Goal: Complete application form

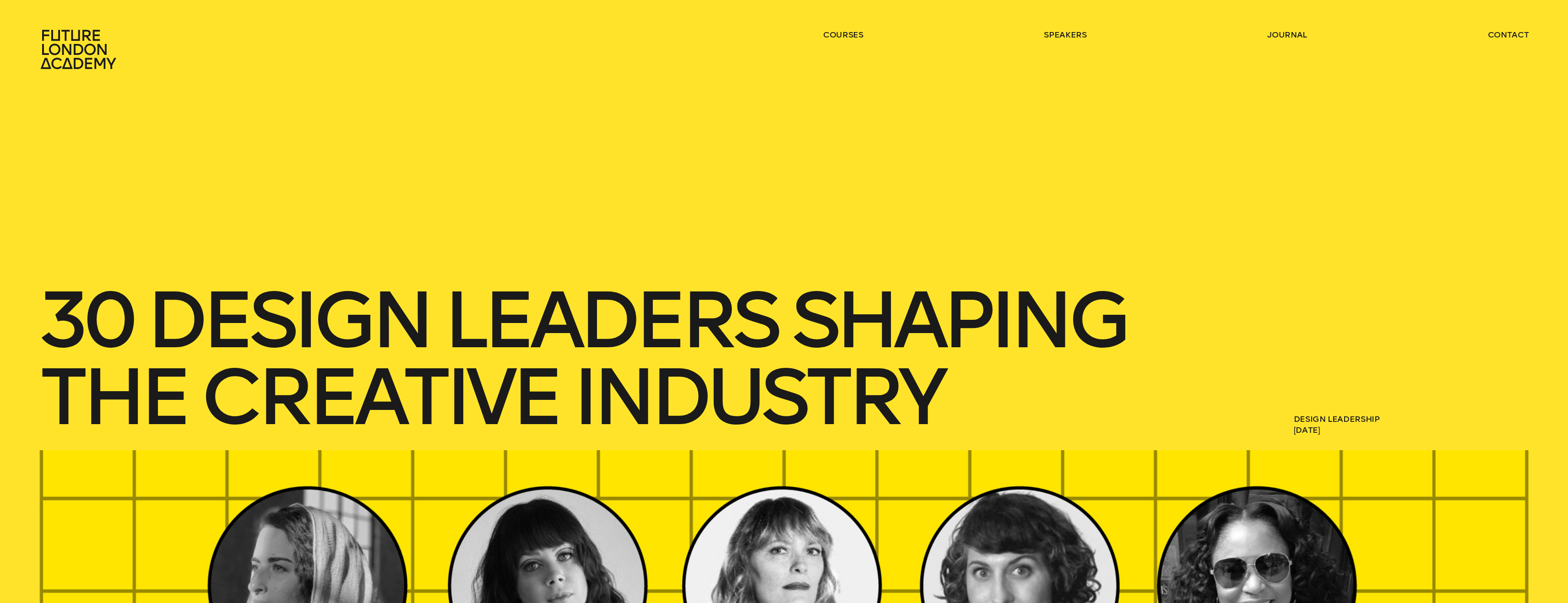
click at [69, 48] on icon at bounding box center [78, 49] width 76 height 40
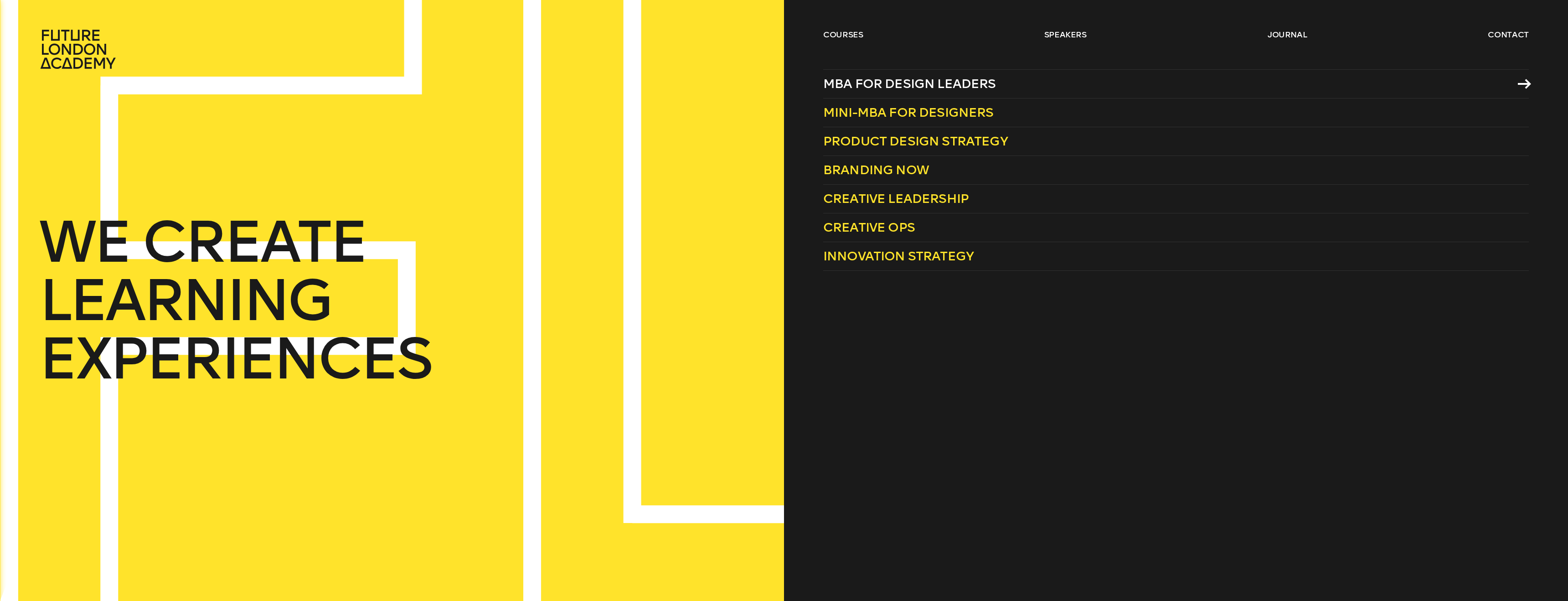
click at [866, 80] on span "MBA for Design Leaders" at bounding box center [909, 84] width 173 height 15
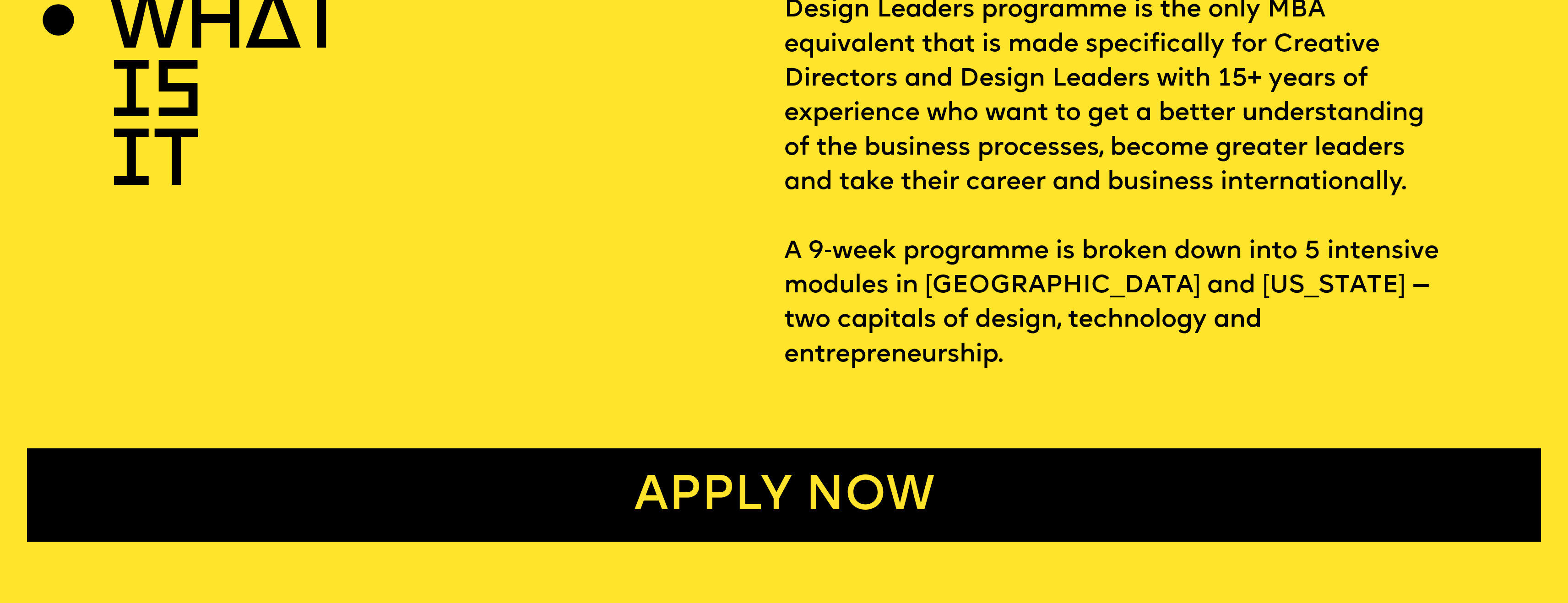
scroll to position [940, 0]
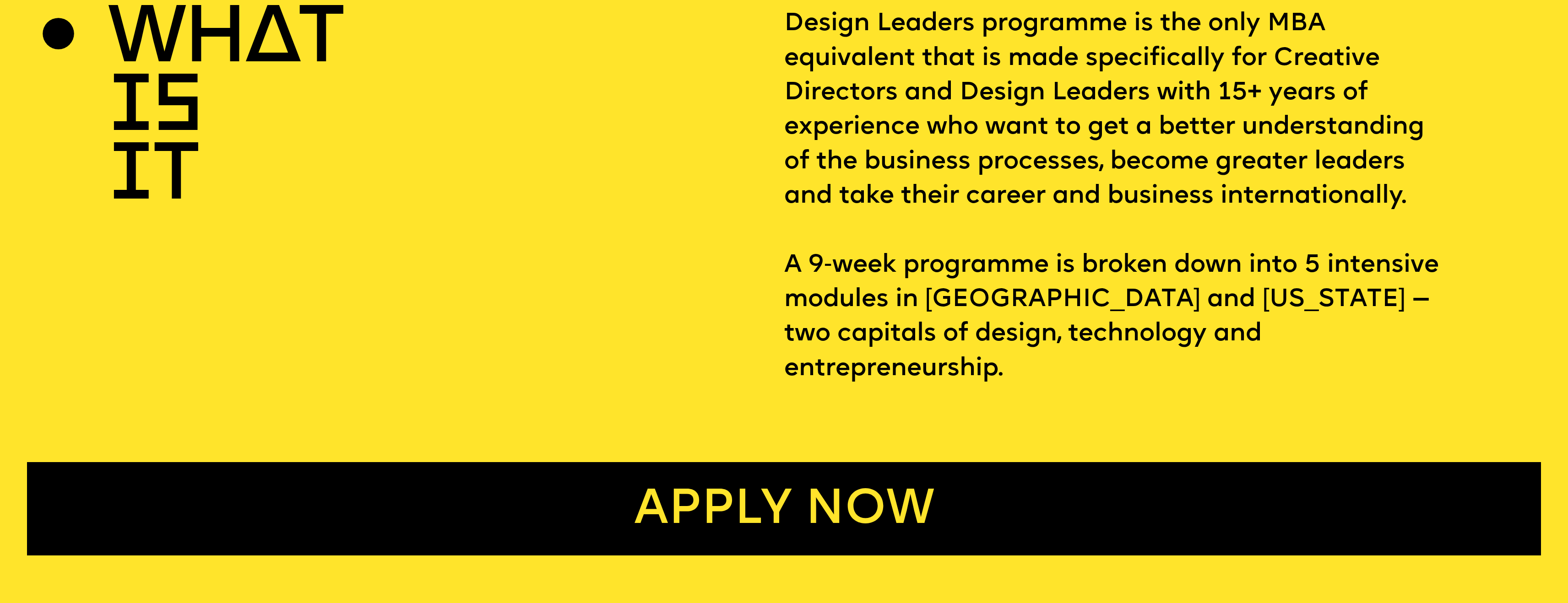
click at [834, 478] on link "Apply now" at bounding box center [784, 509] width 1514 height 94
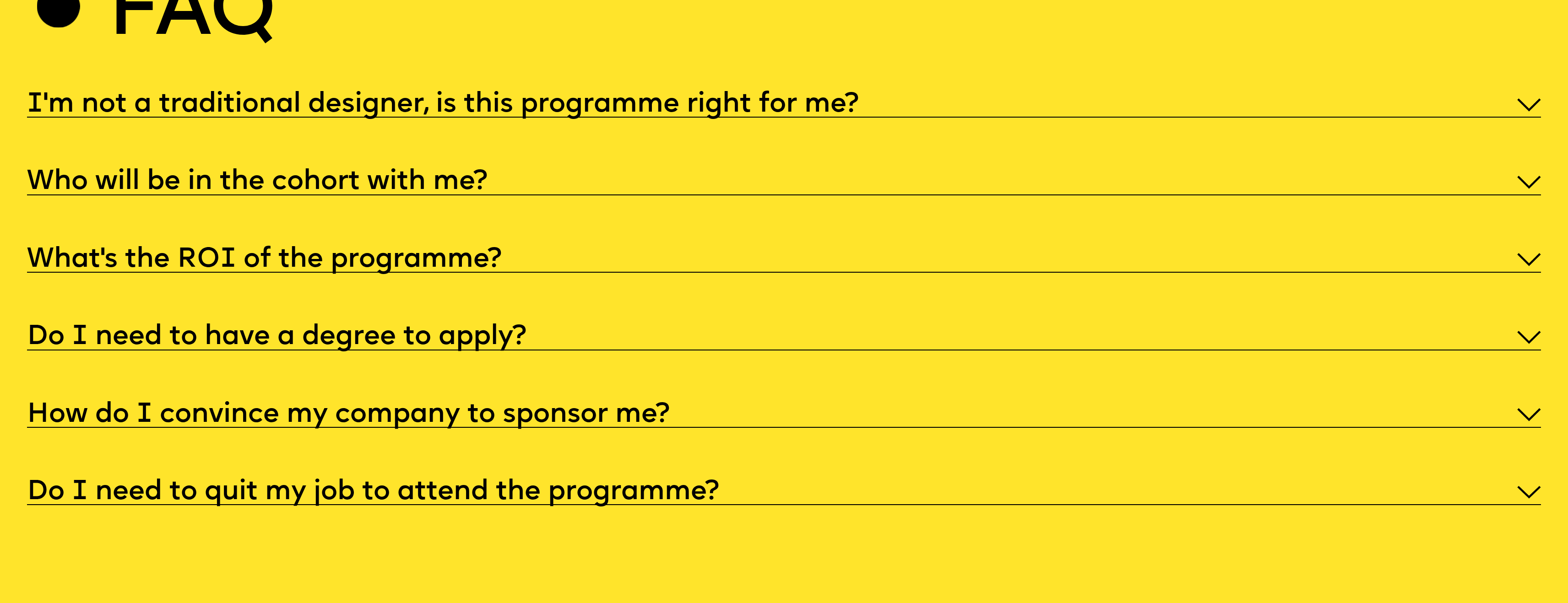
scroll to position [8193, 0]
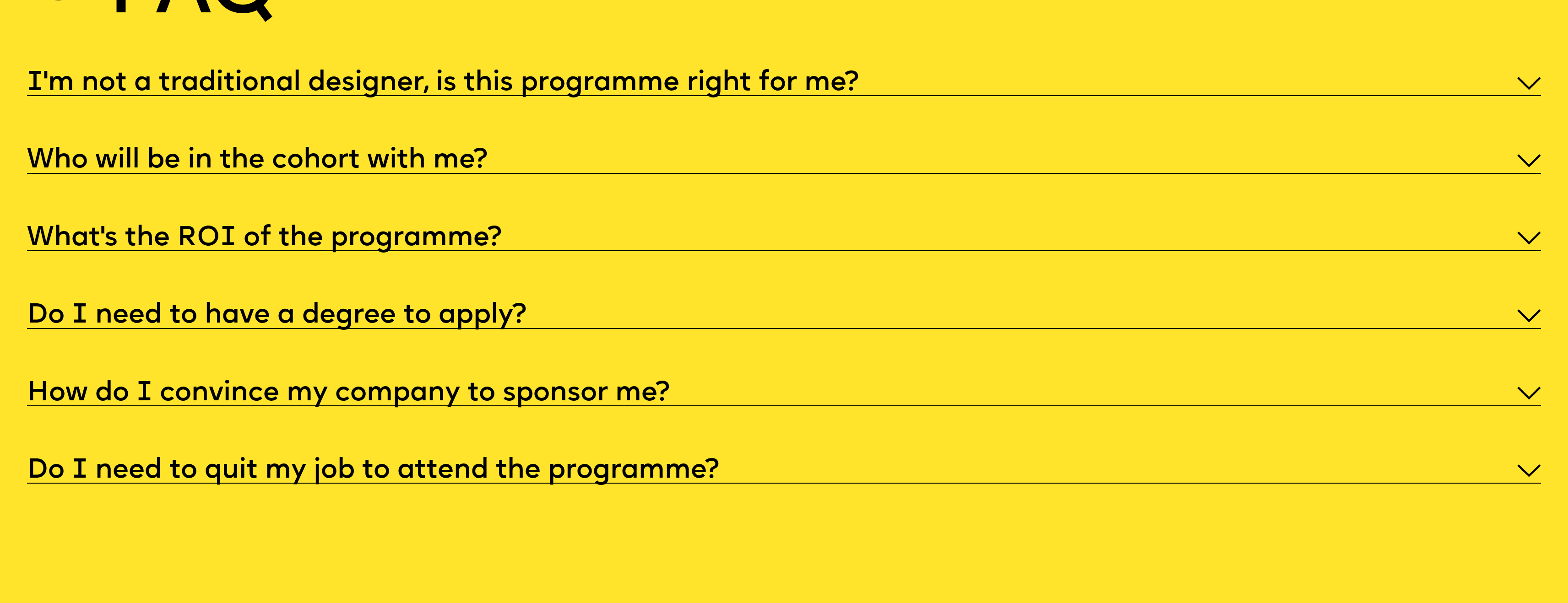
click at [455, 398] on h5 "How do I convince my company to sponsor me?" at bounding box center [347, 393] width 642 height 9
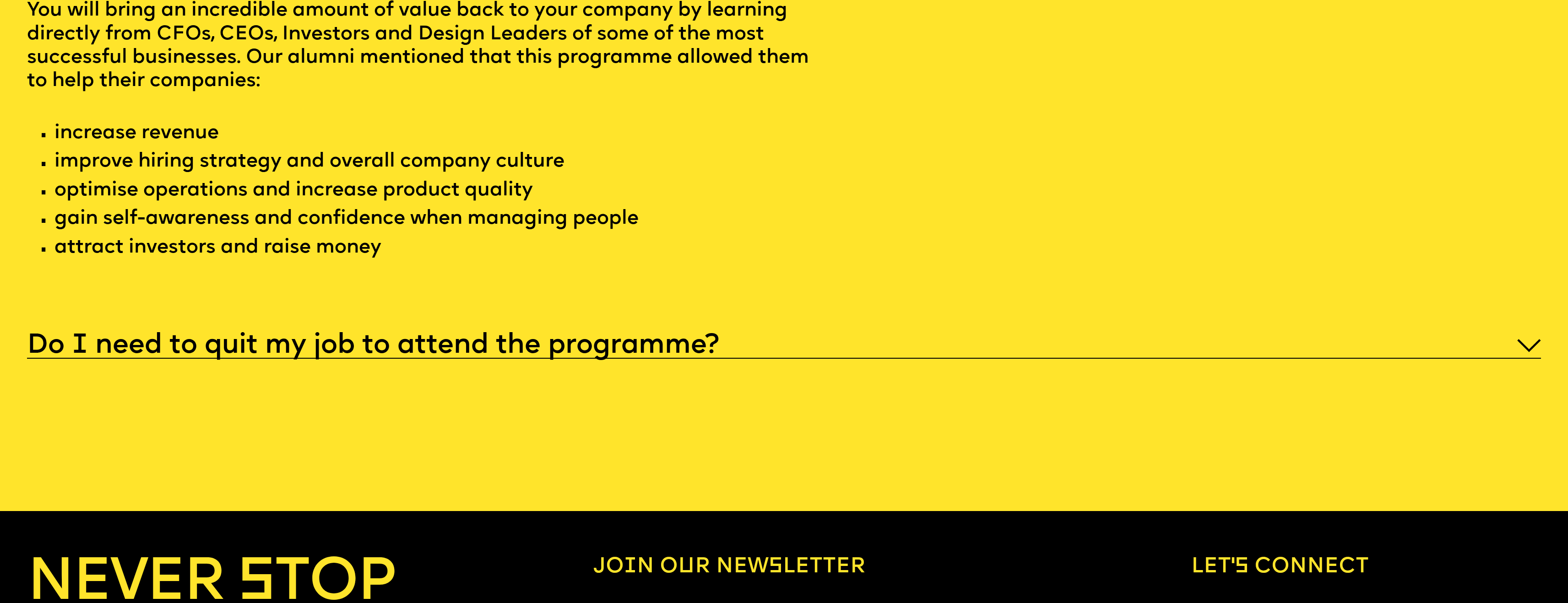
scroll to position [8614, 0]
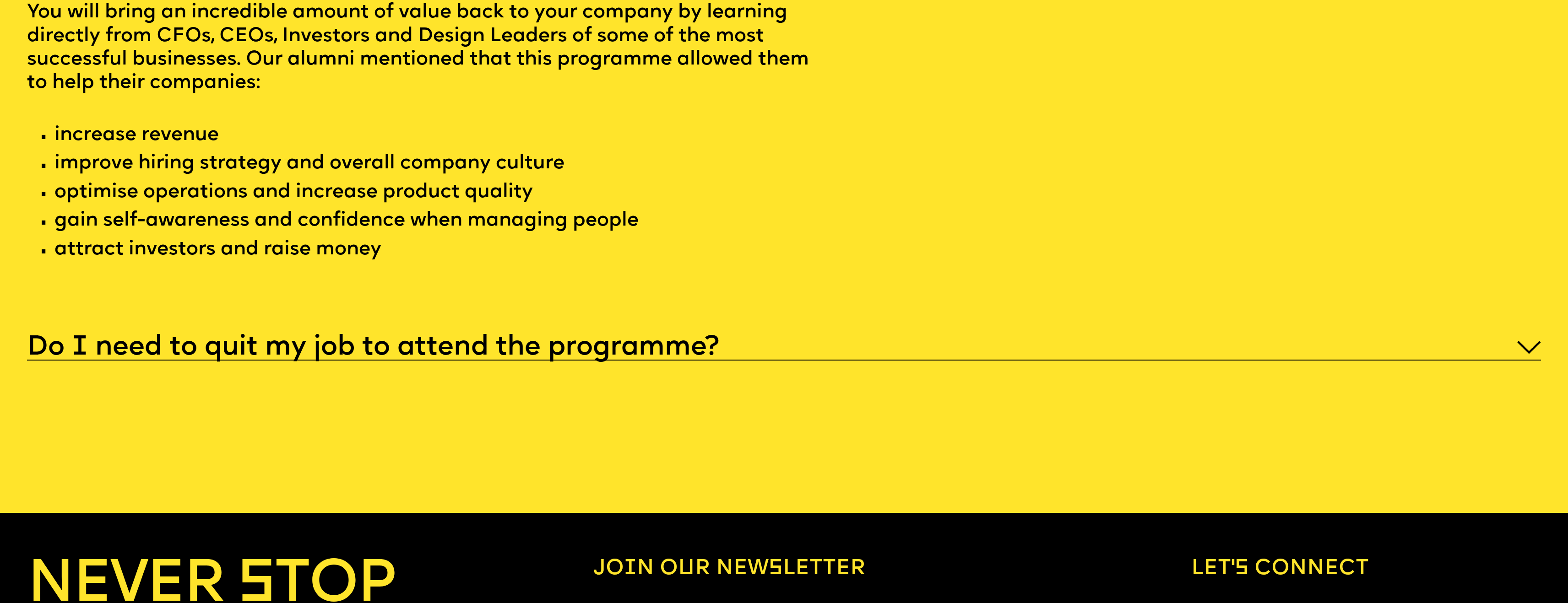
click at [533, 352] on h5 "Do I need to quit my job to attend the programme?" at bounding box center [372, 347] width 692 height 9
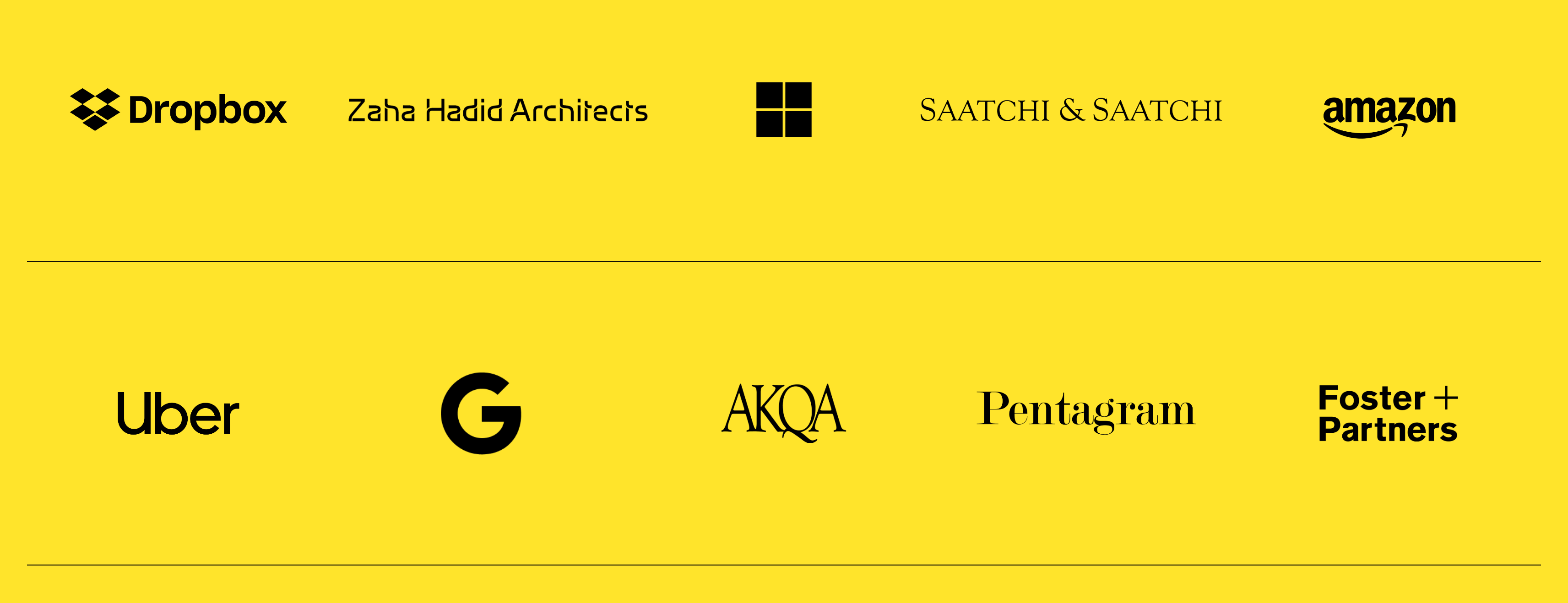
scroll to position [0, 0]
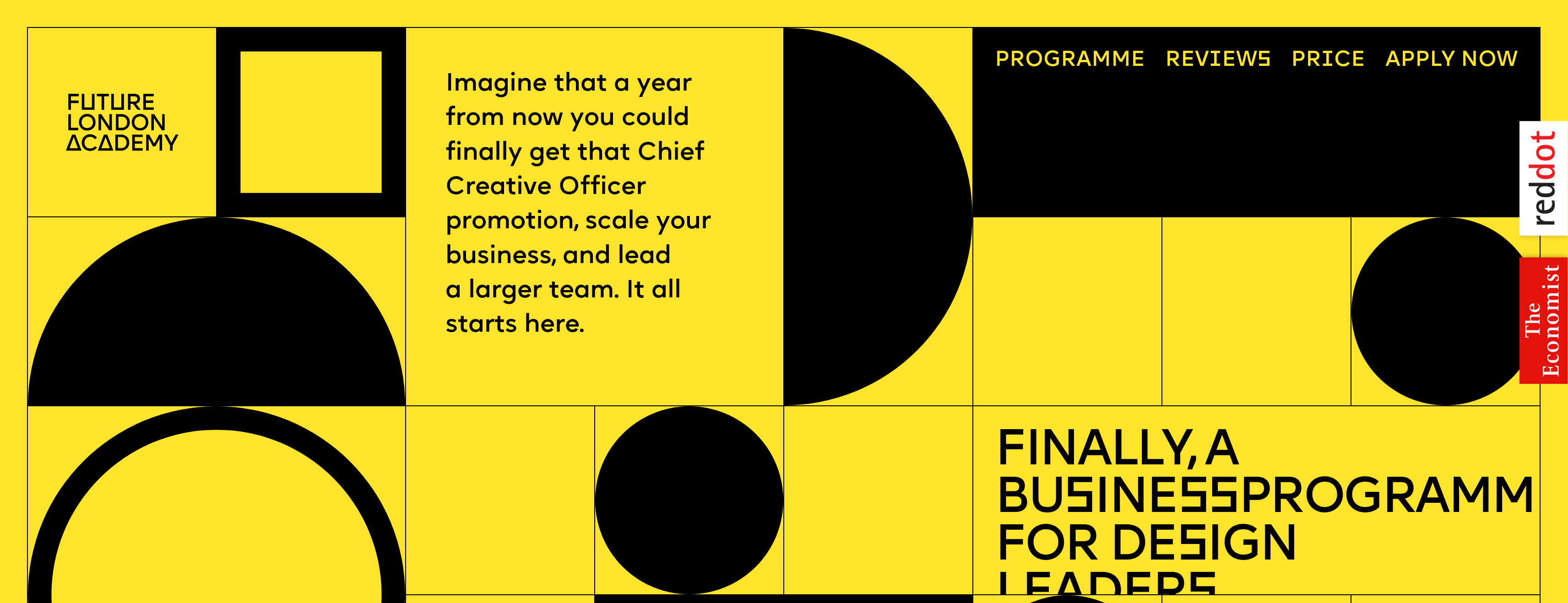
click at [1327, 52] on link "Price" at bounding box center [1328, 61] width 96 height 44
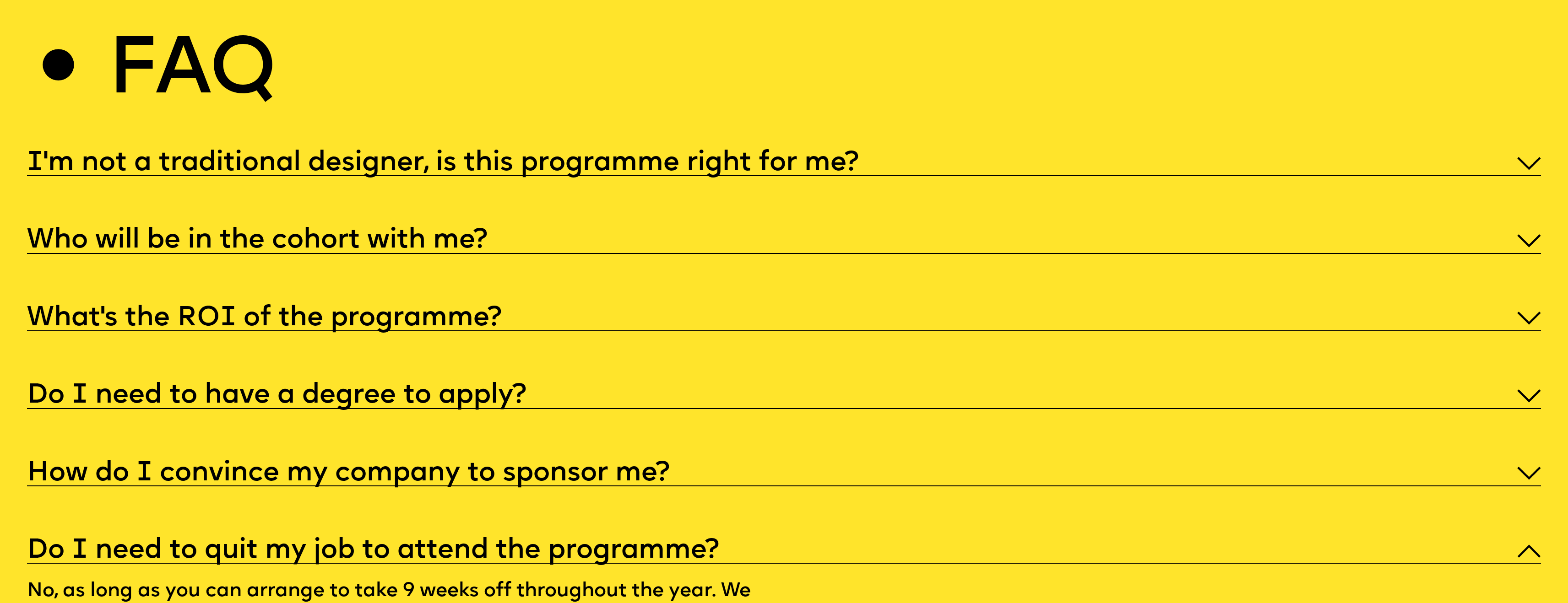
scroll to position [8122, 0]
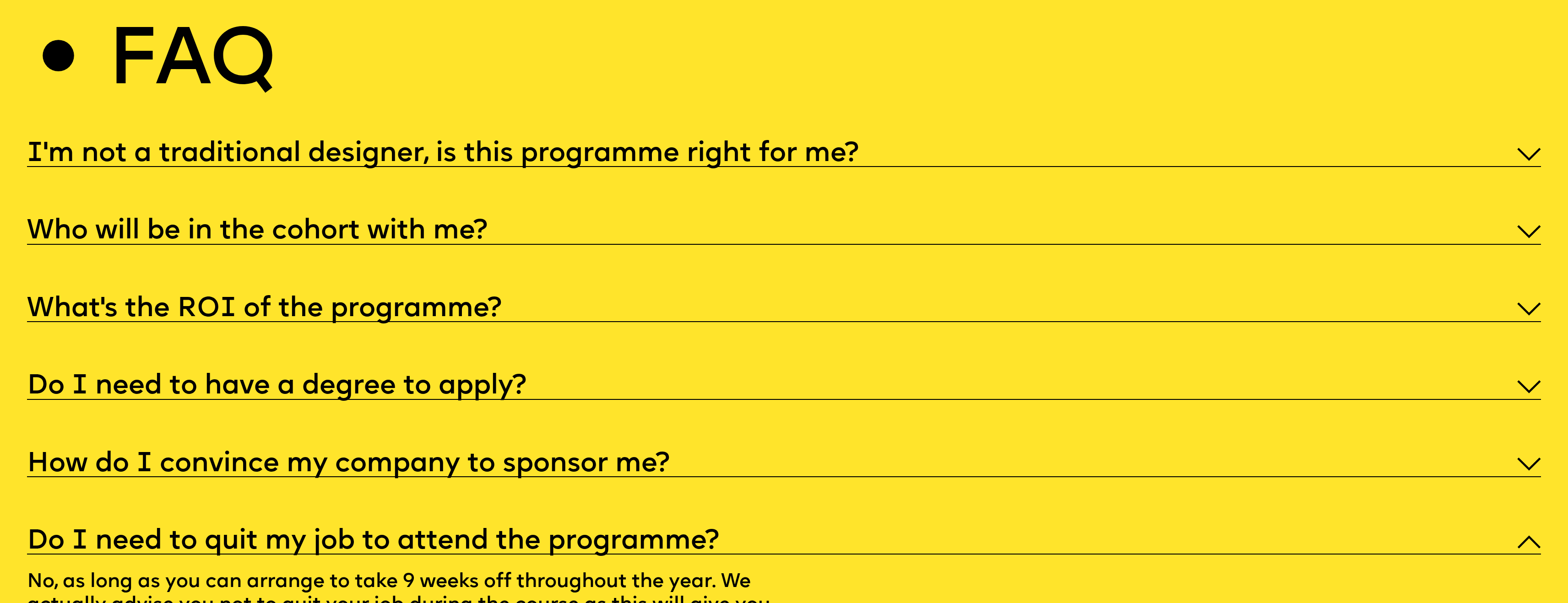
click at [588, 323] on div "What’s the ROI of the programme?" at bounding box center [784, 308] width 1514 height 31
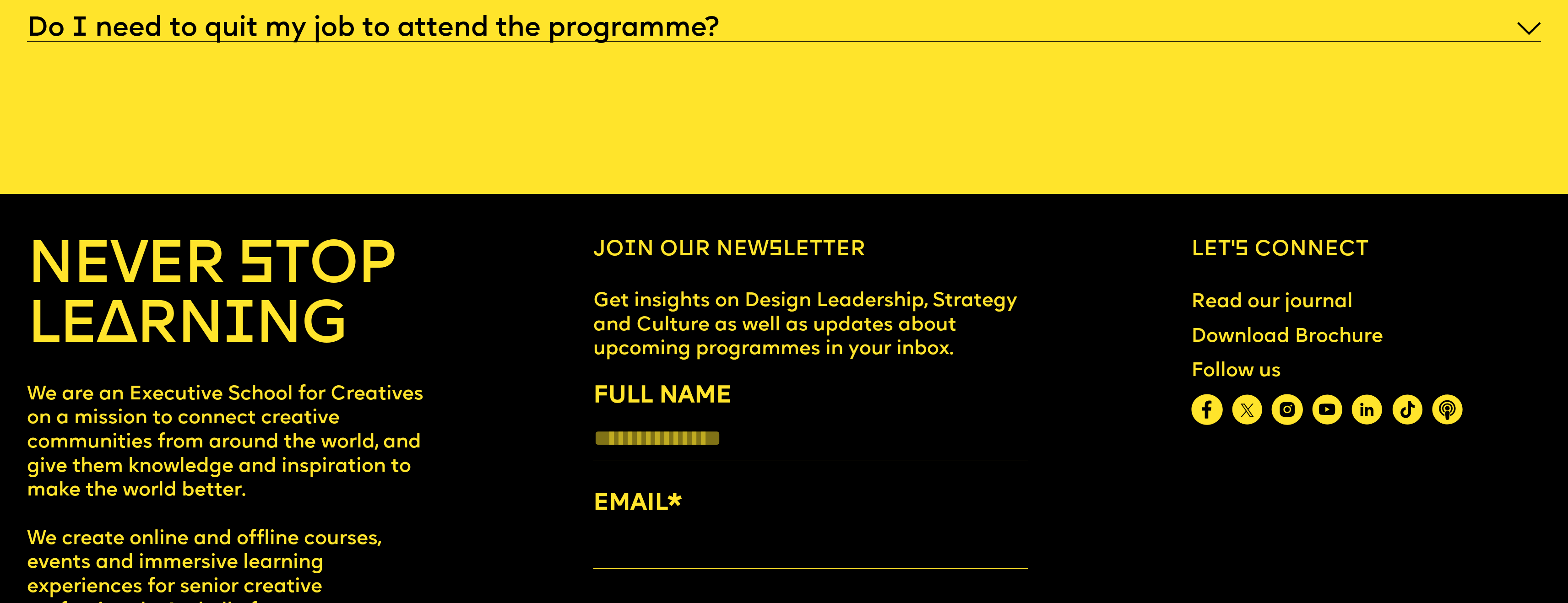
scroll to position [8576, 0]
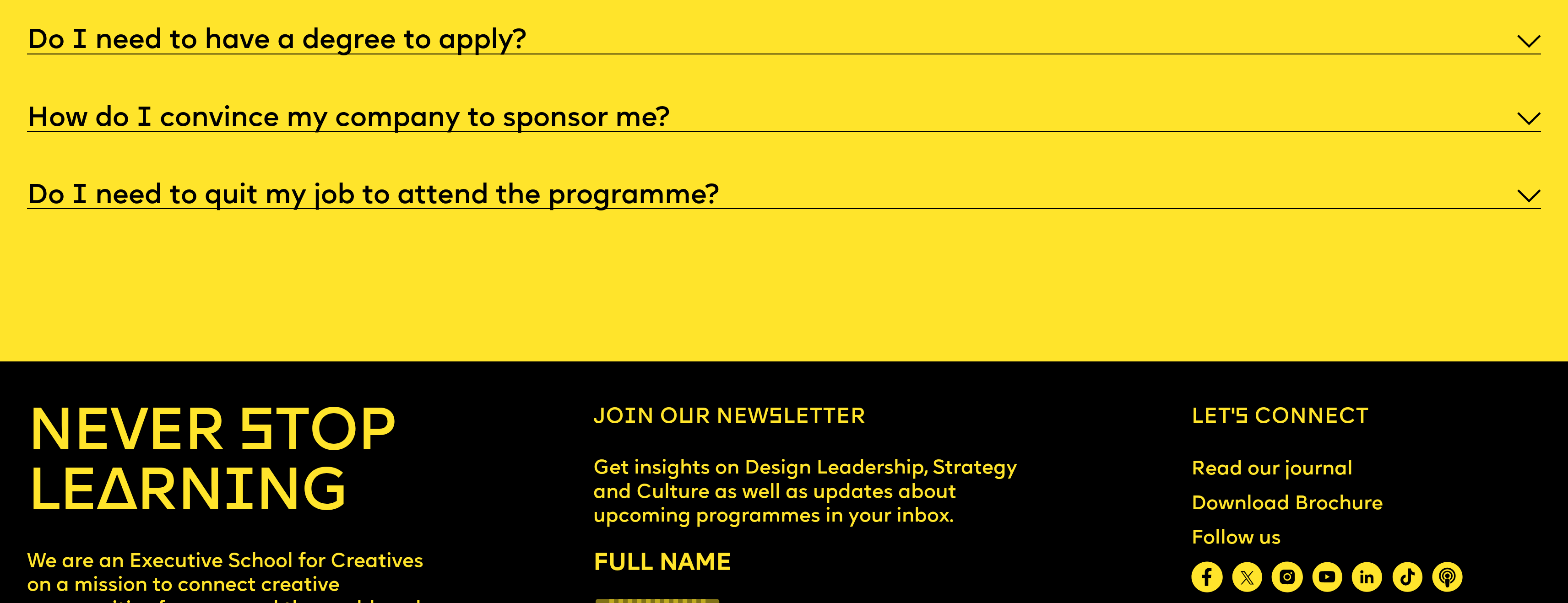
click at [458, 46] on h5 "Do I need to have a degree to apply?" at bounding box center [276, 40] width 499 height 9
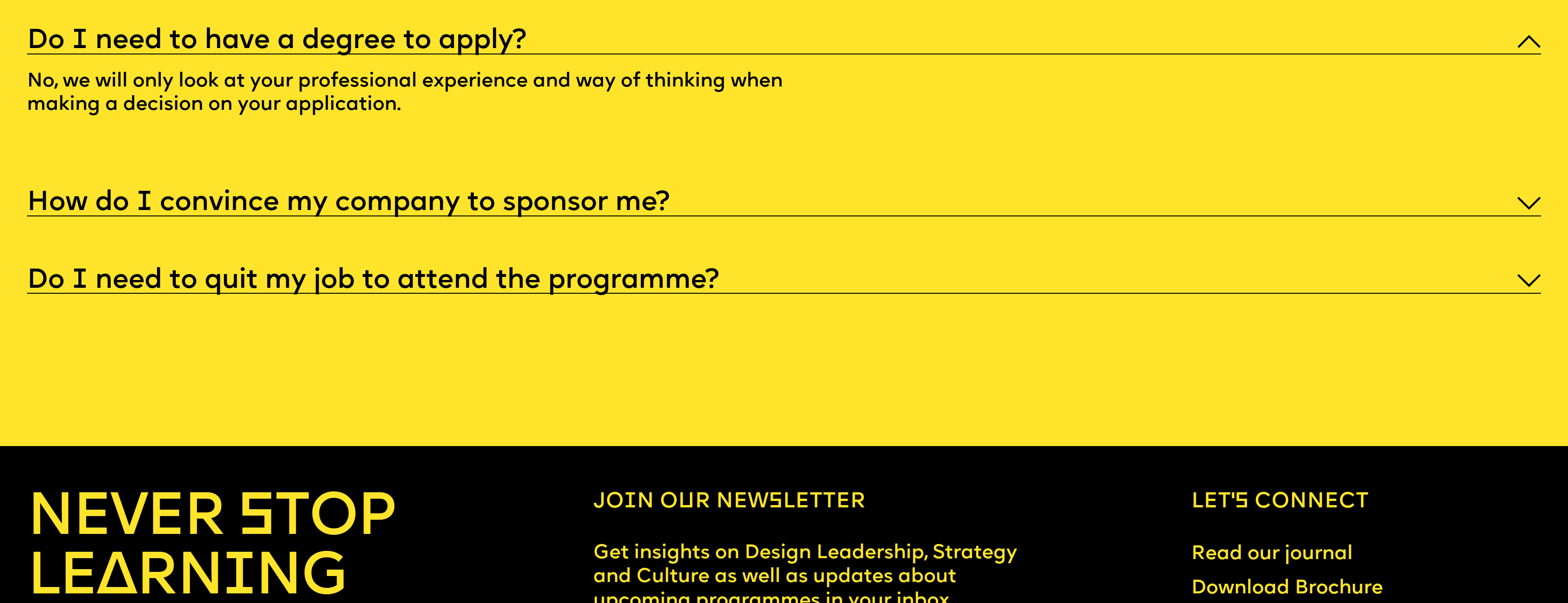
scroll to position [8468, 0]
click at [458, 46] on h5 "Do I need to have a degree to apply?" at bounding box center [276, 41] width 499 height 9
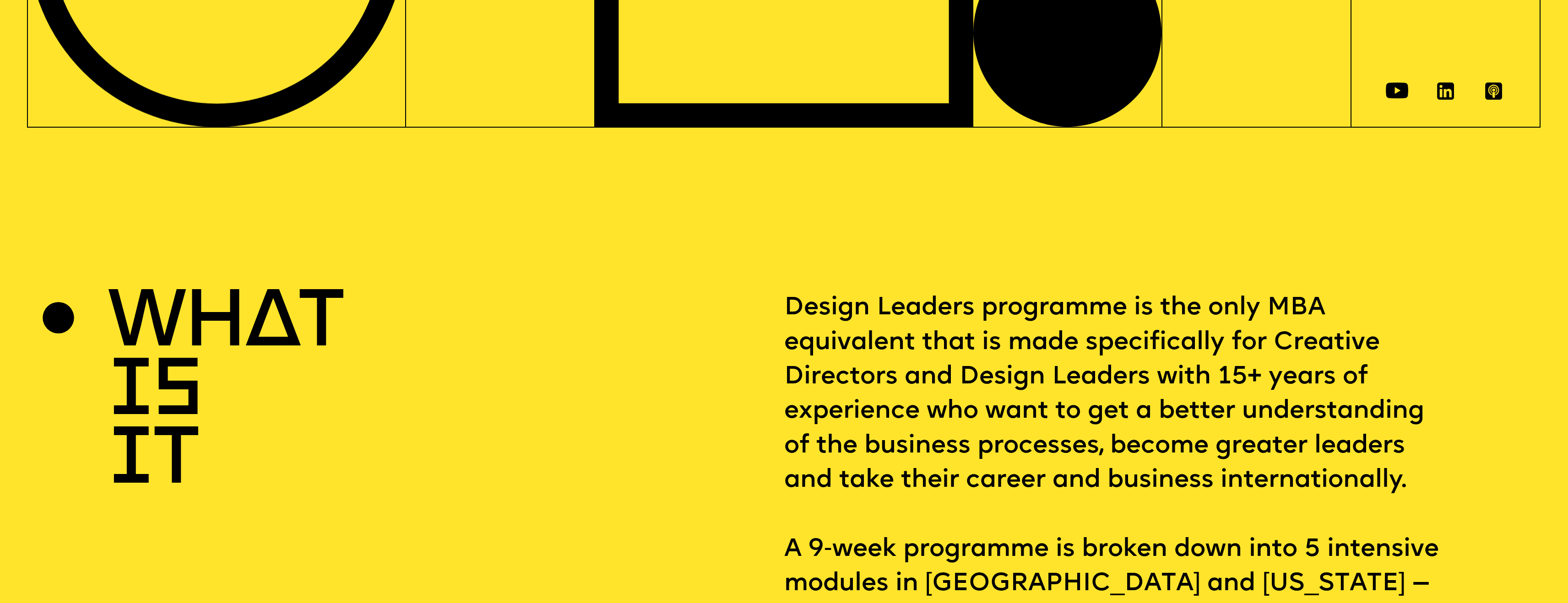
scroll to position [0, 0]
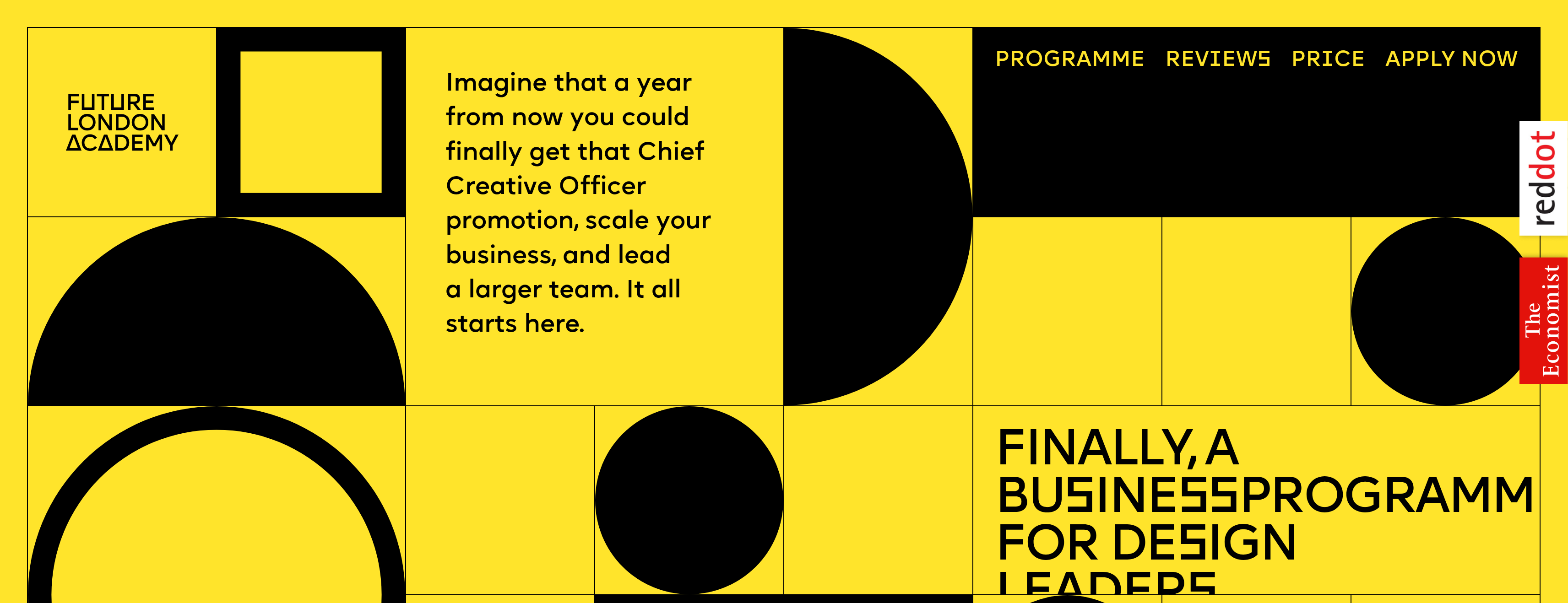
click at [1104, 60] on link "Progr a mme" at bounding box center [1070, 61] width 172 height 44
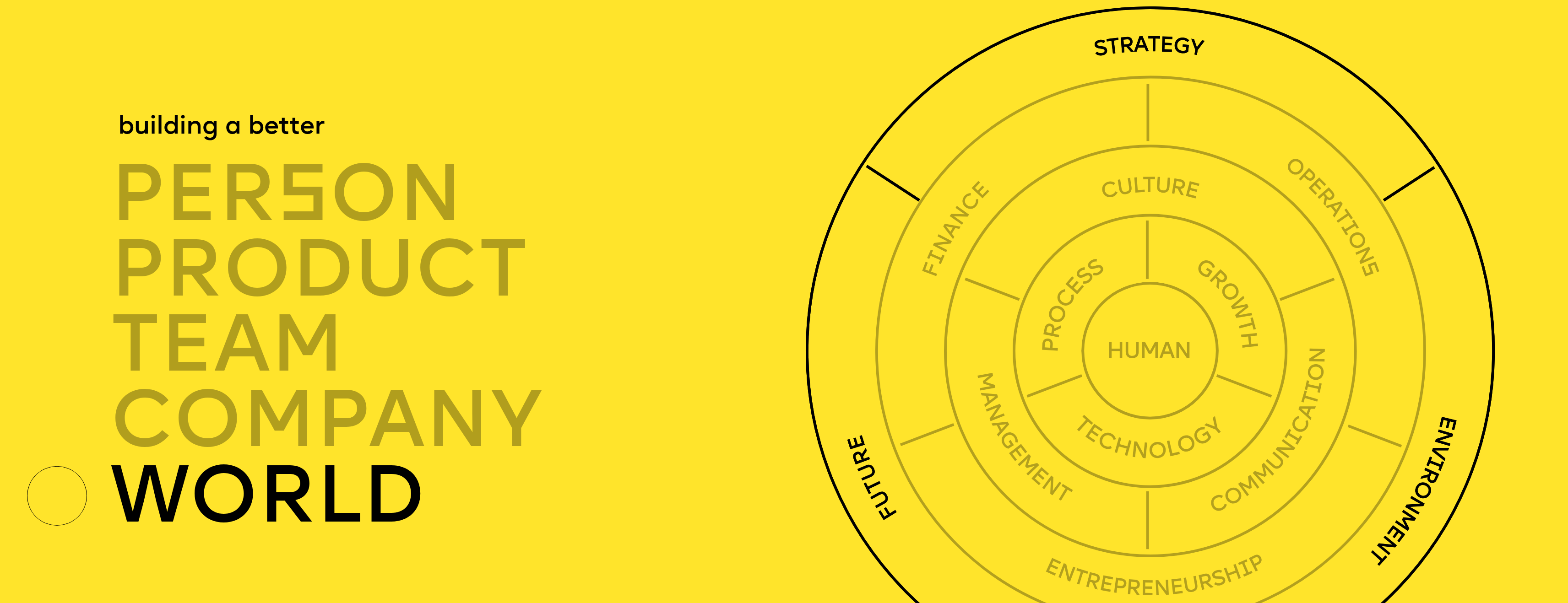
scroll to position [5538, 0]
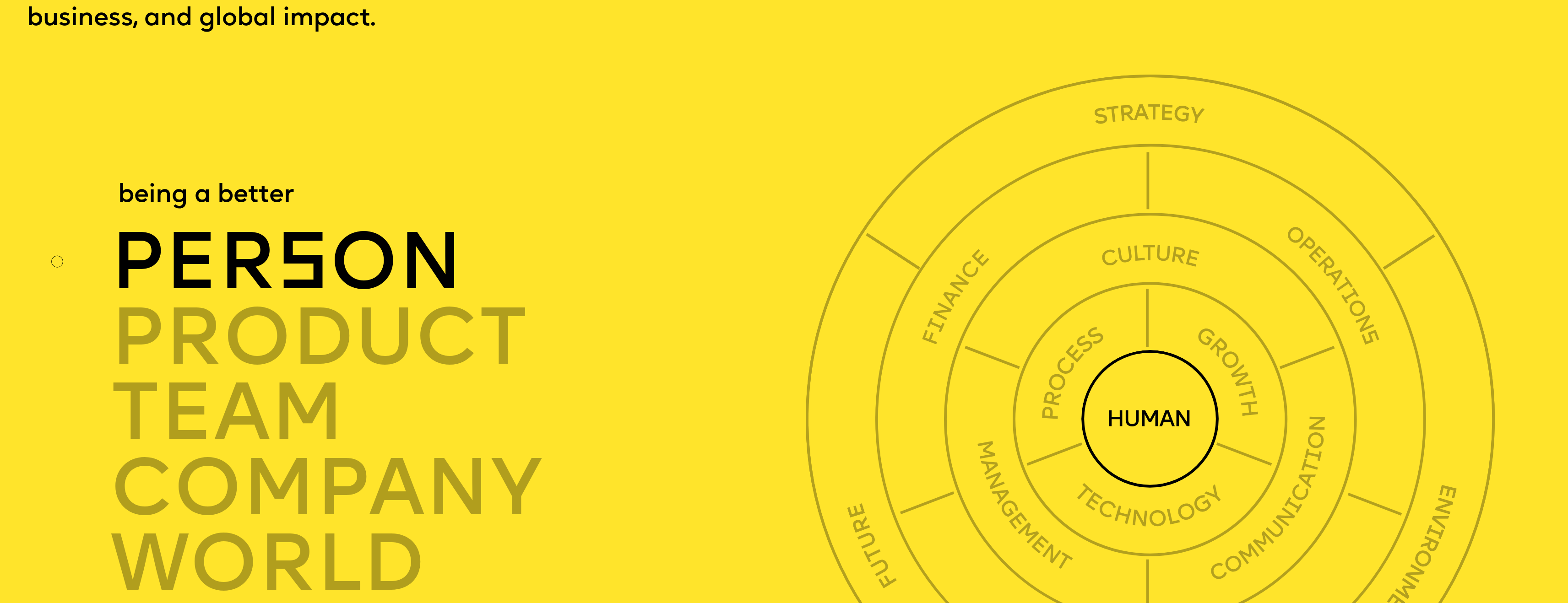
click at [406, 274] on div "per s on" at bounding box center [464, 263] width 706 height 76
click at [1142, 416] on img at bounding box center [1150, 419] width 138 height 138
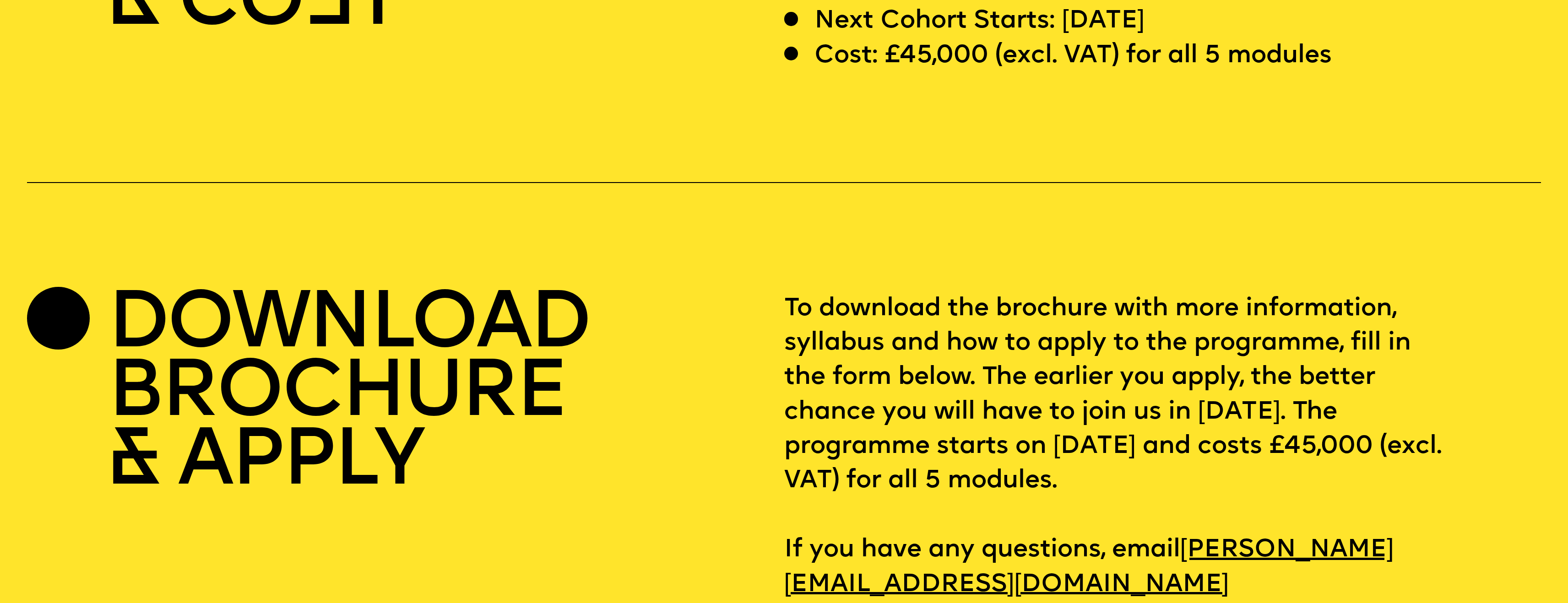
scroll to position [6777, 0]
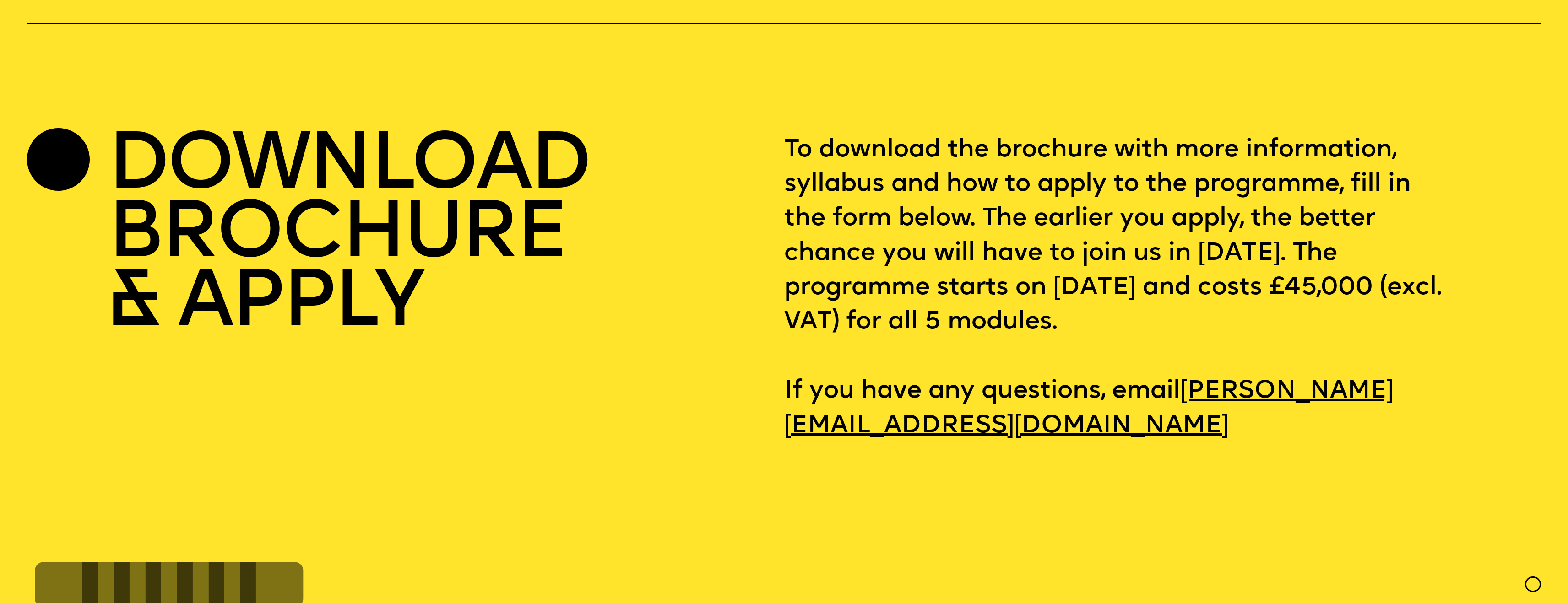
click at [953, 194] on p "To download the brochure with more information, syllabus and how to apply to th…" at bounding box center [1162, 288] width 757 height 310
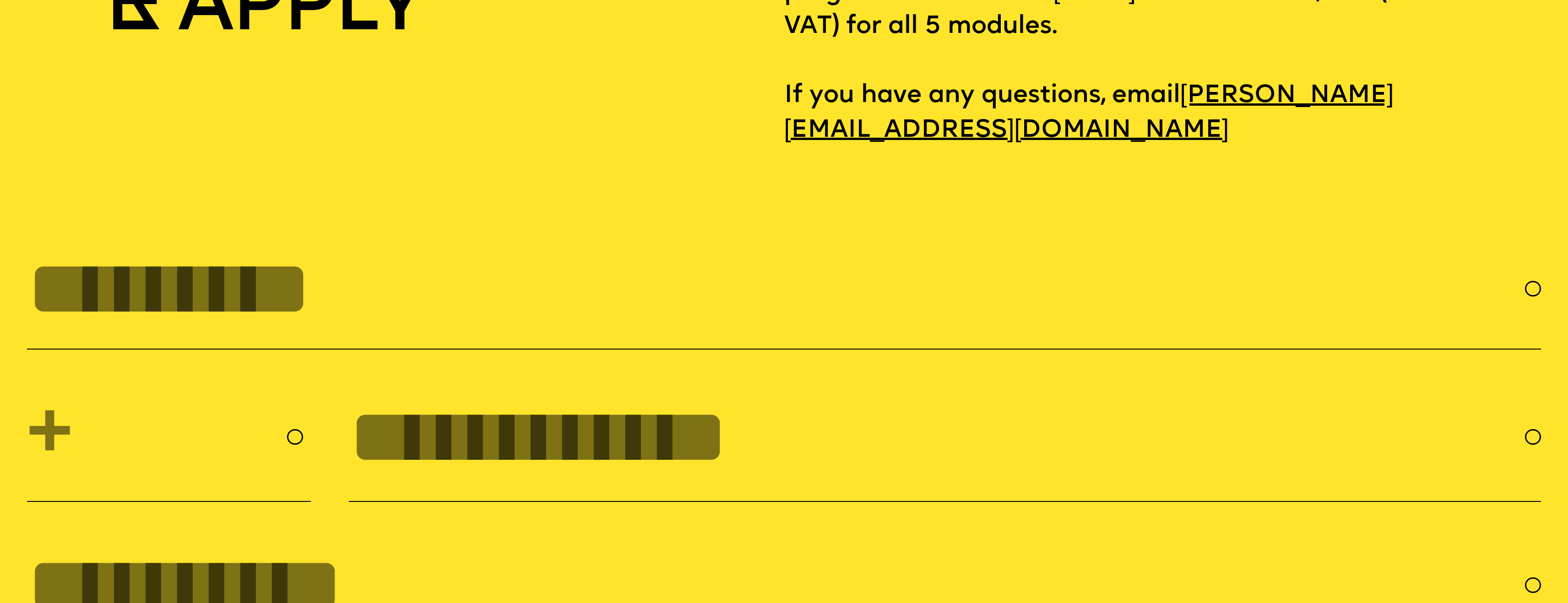
click at [260, 321] on input "FULL NAME" at bounding box center [776, 288] width 1498 height 88
type input "**********"
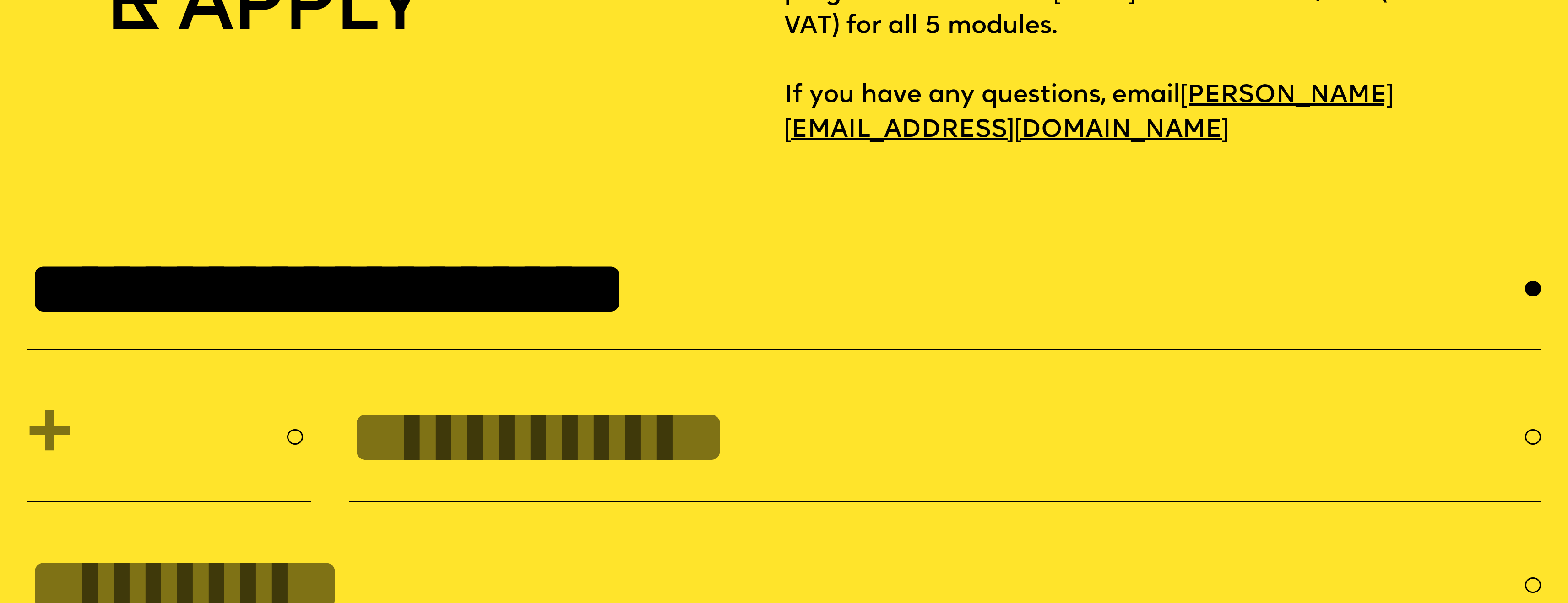
select select "***"
type input "**********"
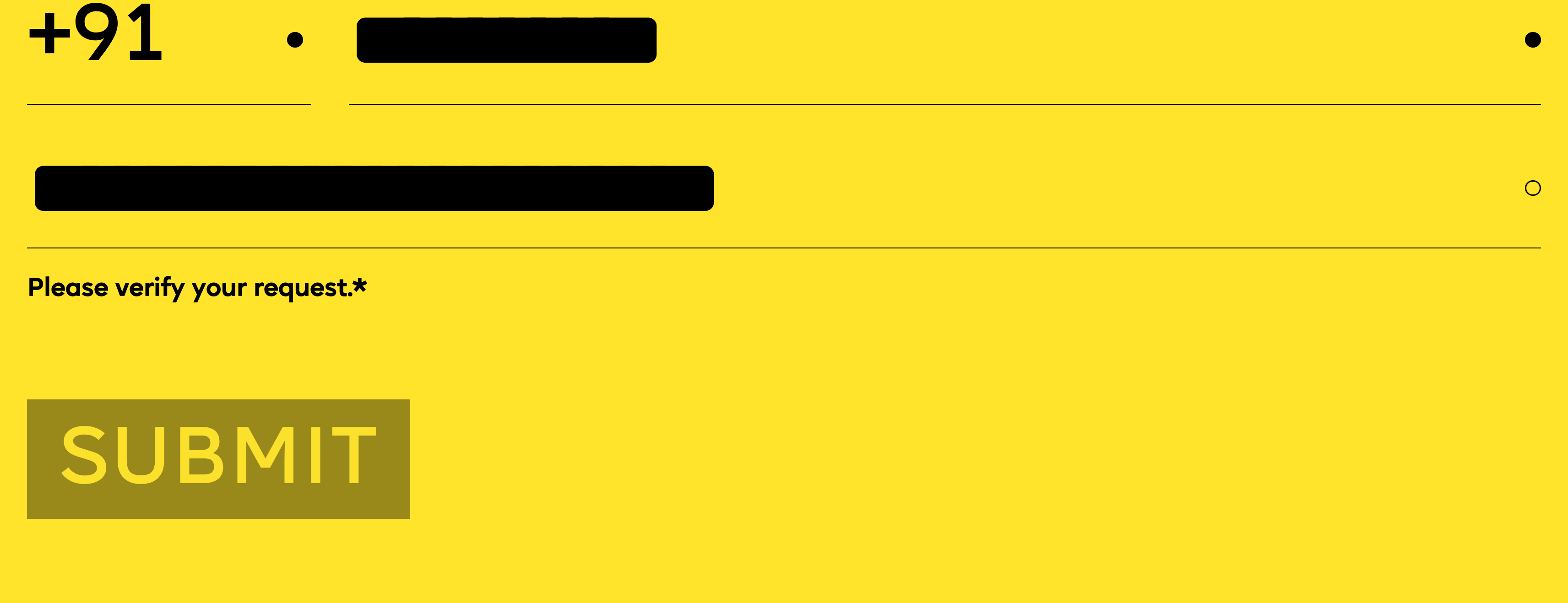
scroll to position [7573, 0]
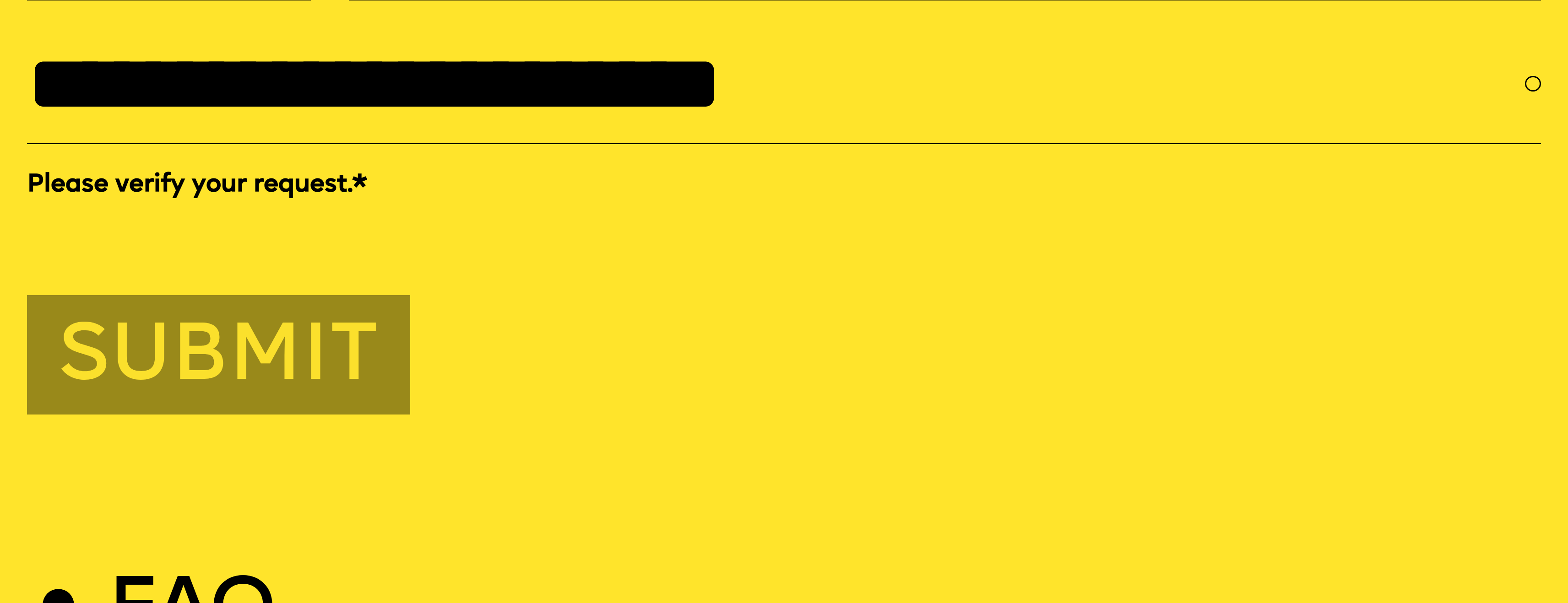
click at [228, 378] on button "Submit" at bounding box center [218, 355] width 383 height 119
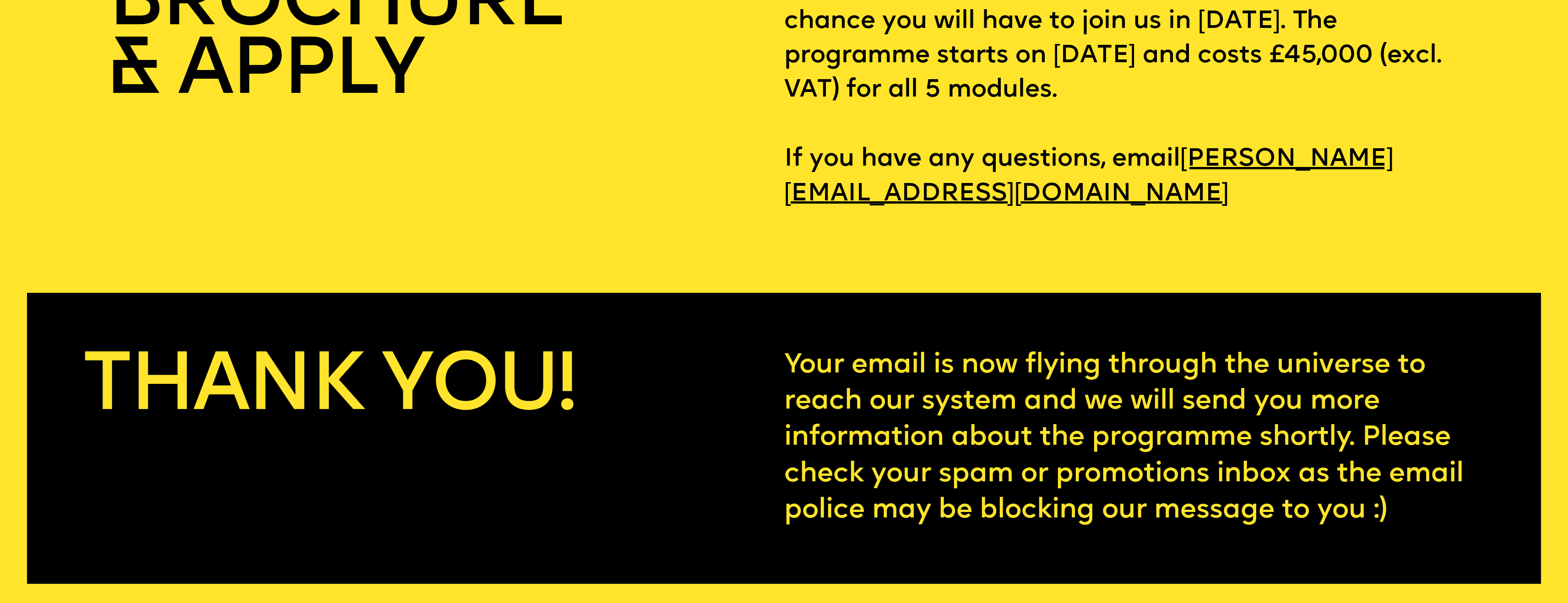
scroll to position [7009, 0]
